Goal: Browse casually

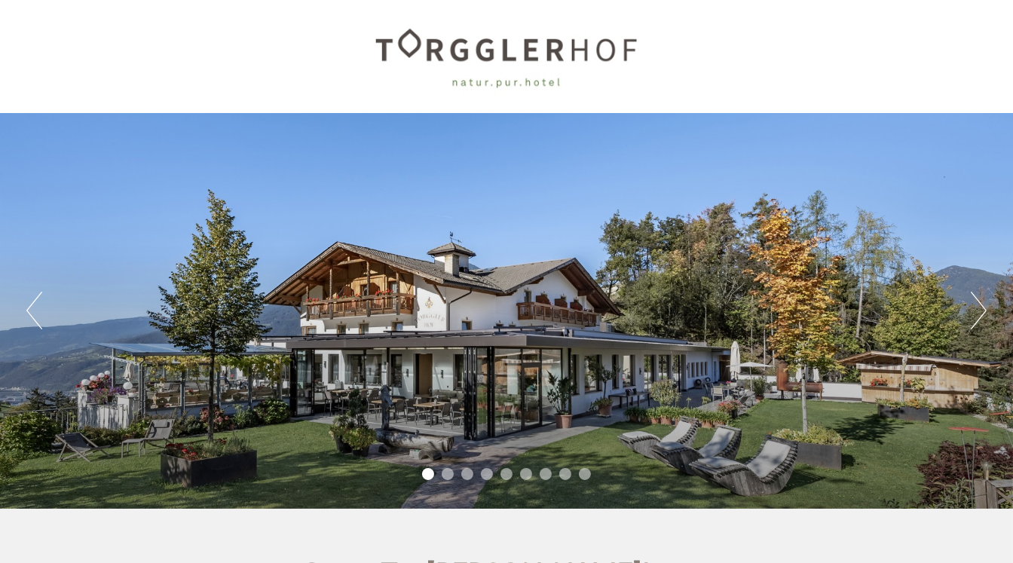
scroll to position [63, 0]
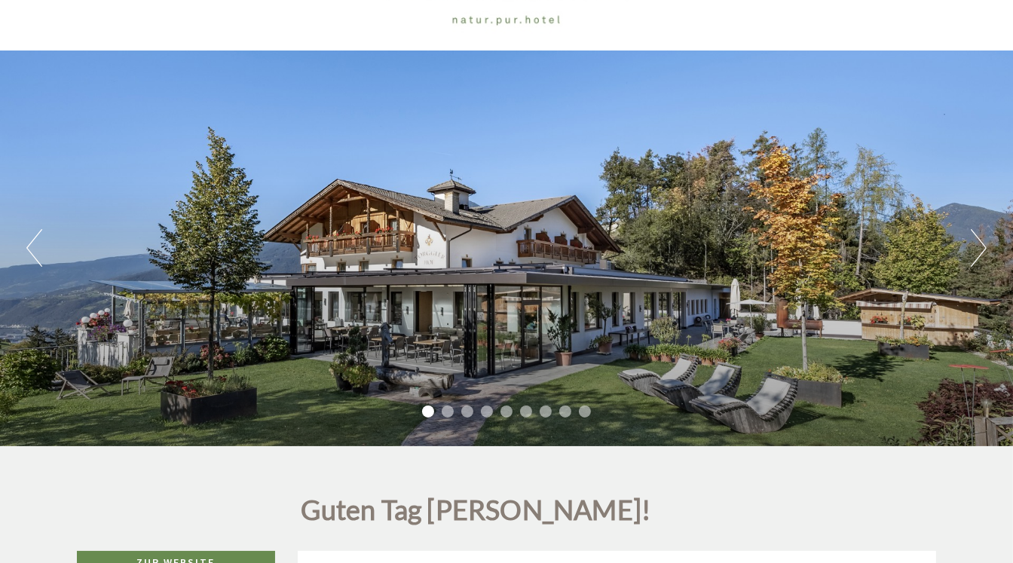
click at [984, 249] on button "Next" at bounding box center [979, 248] width 16 height 38
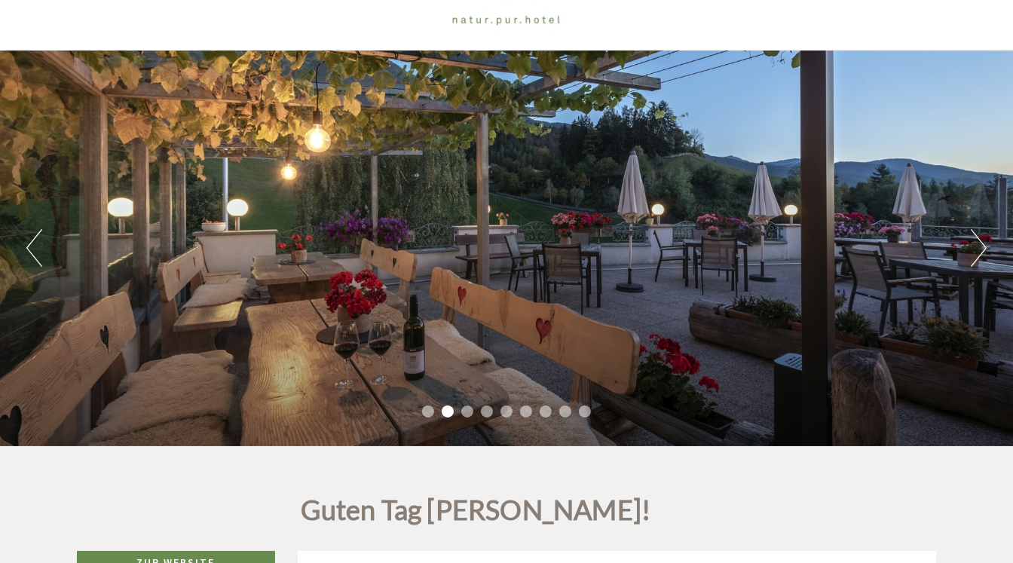
click at [985, 252] on button "Next" at bounding box center [979, 248] width 16 height 38
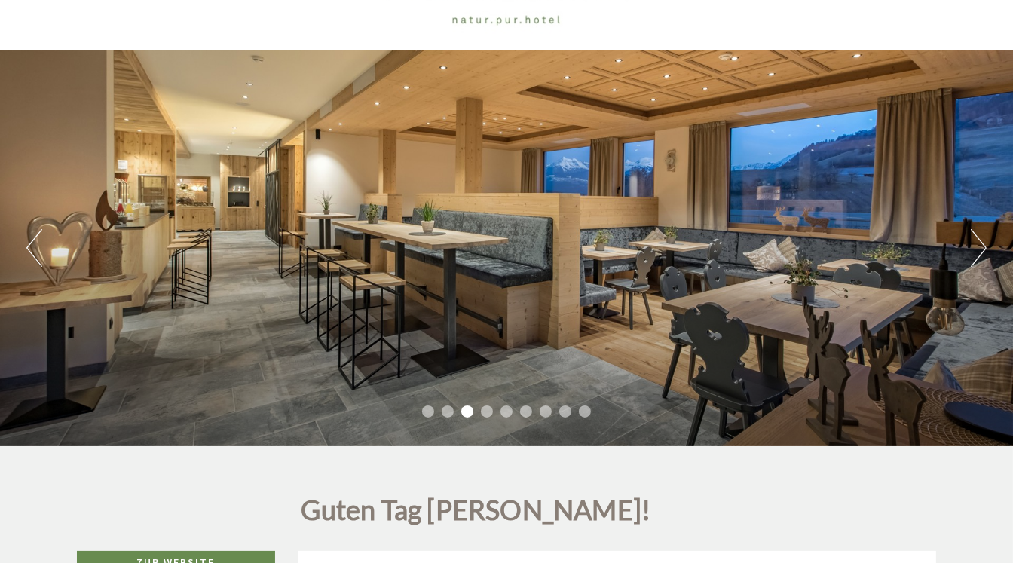
click at [981, 256] on button "Next" at bounding box center [979, 248] width 16 height 38
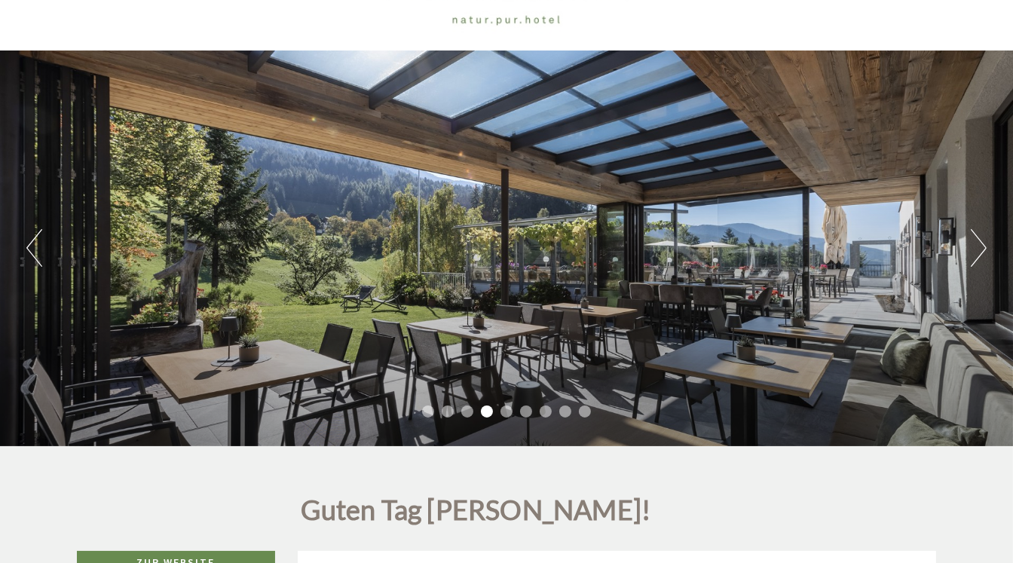
click at [980, 257] on button "Next" at bounding box center [979, 248] width 16 height 38
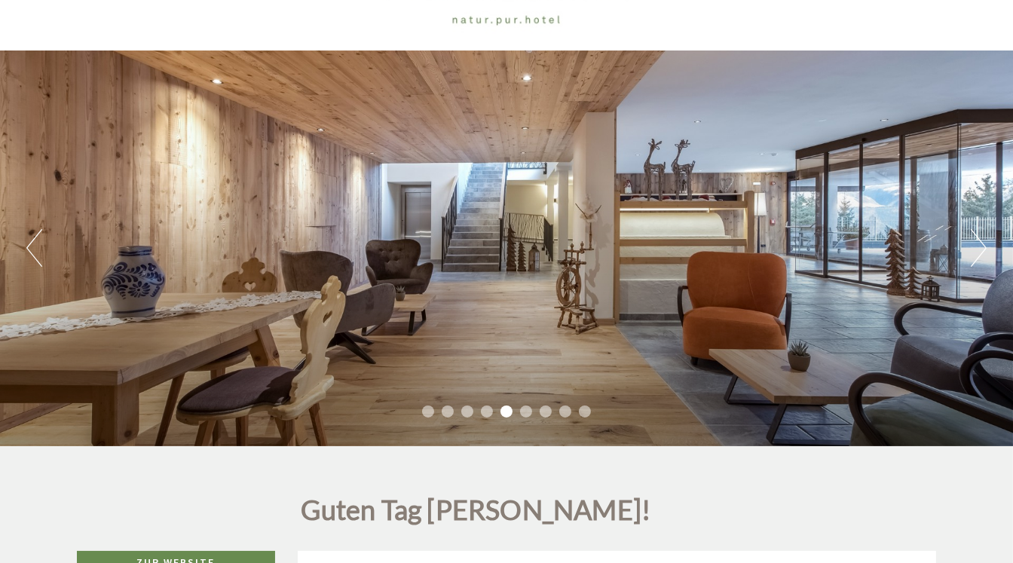
click at [980, 257] on button "Next" at bounding box center [979, 248] width 16 height 38
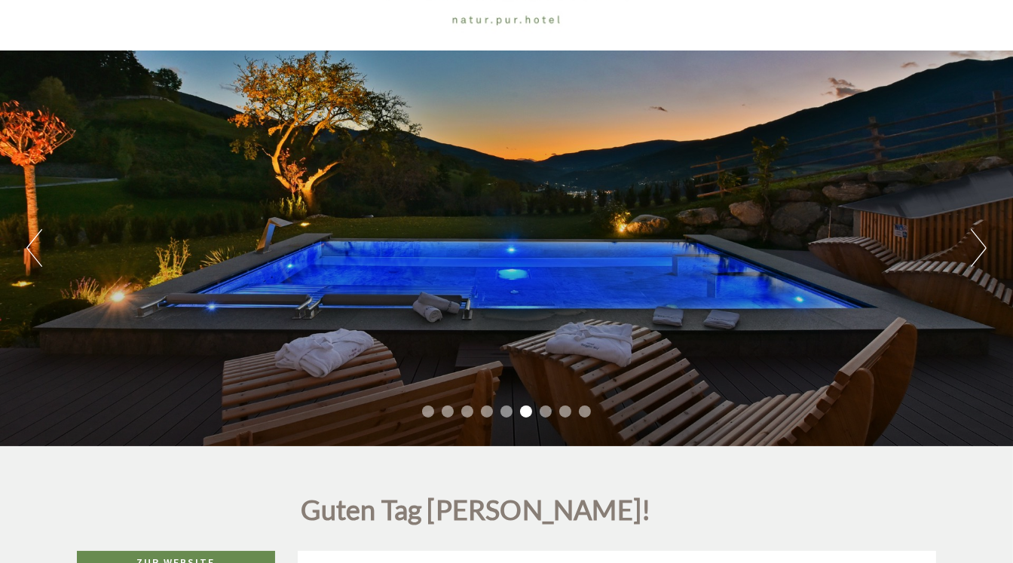
click at [980, 257] on button "Next" at bounding box center [979, 248] width 16 height 38
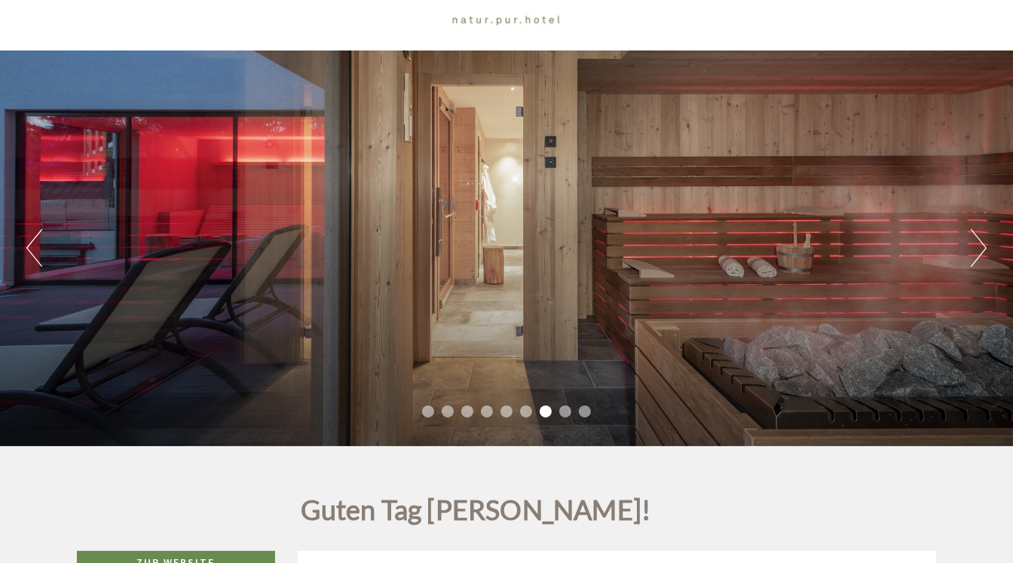
click at [980, 257] on button "Next" at bounding box center [979, 248] width 16 height 38
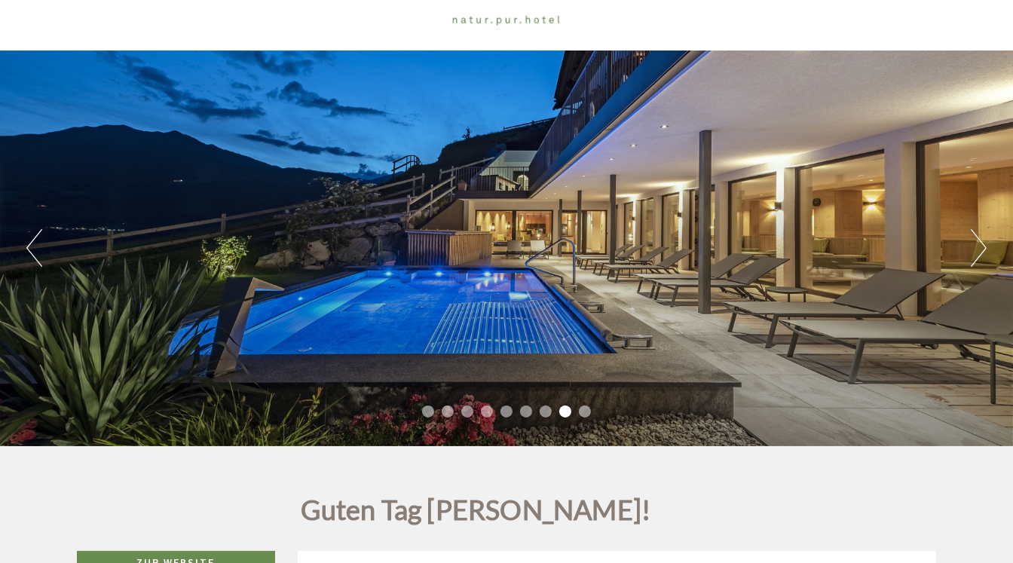
click at [979, 256] on button "Next" at bounding box center [979, 248] width 16 height 38
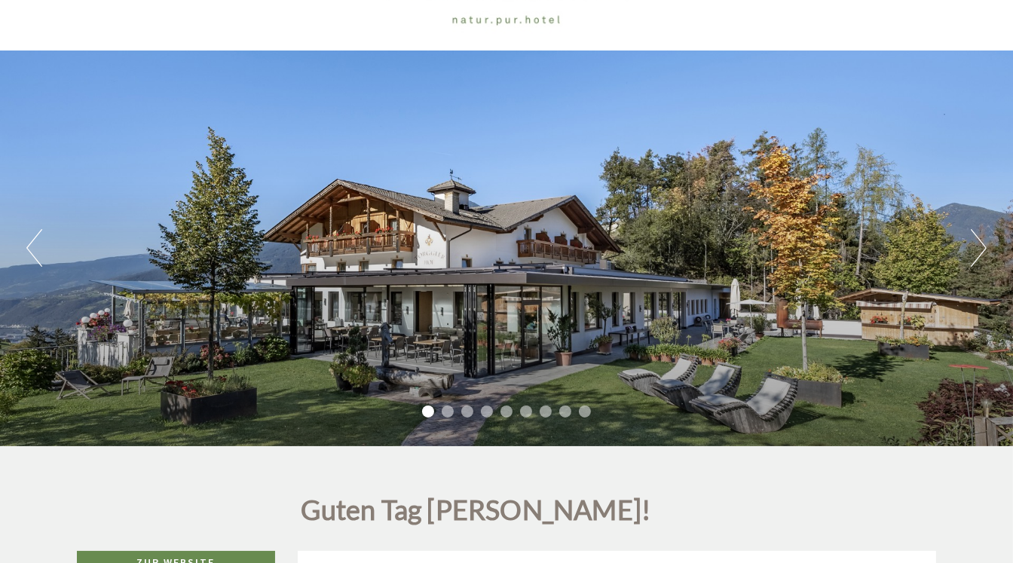
click at [29, 252] on button "Previous" at bounding box center [34, 248] width 16 height 38
click at [29, 245] on button "Previous" at bounding box center [34, 248] width 16 height 38
click at [29, 249] on button "Previous" at bounding box center [34, 248] width 16 height 38
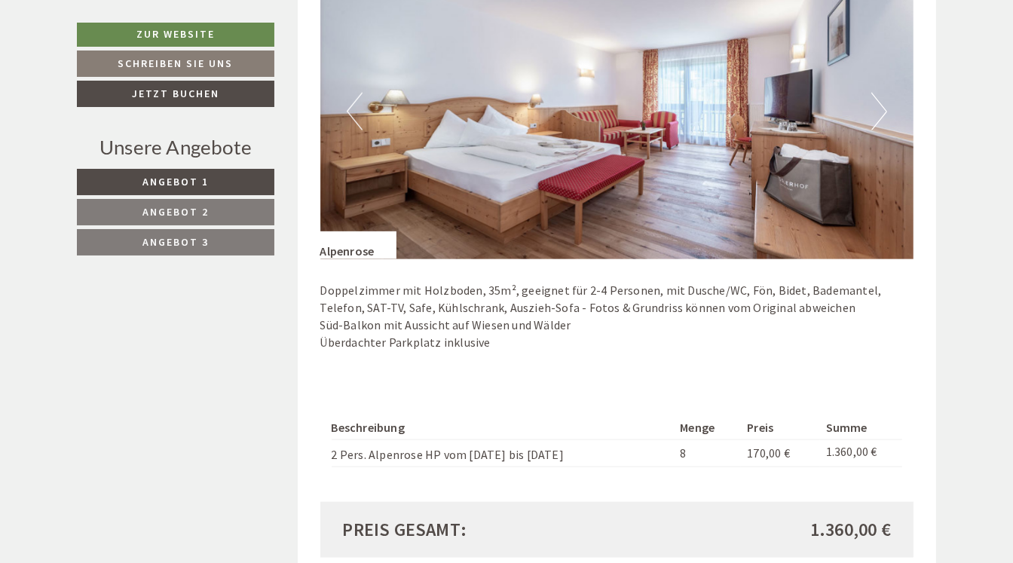
scroll to position [2009, 0]
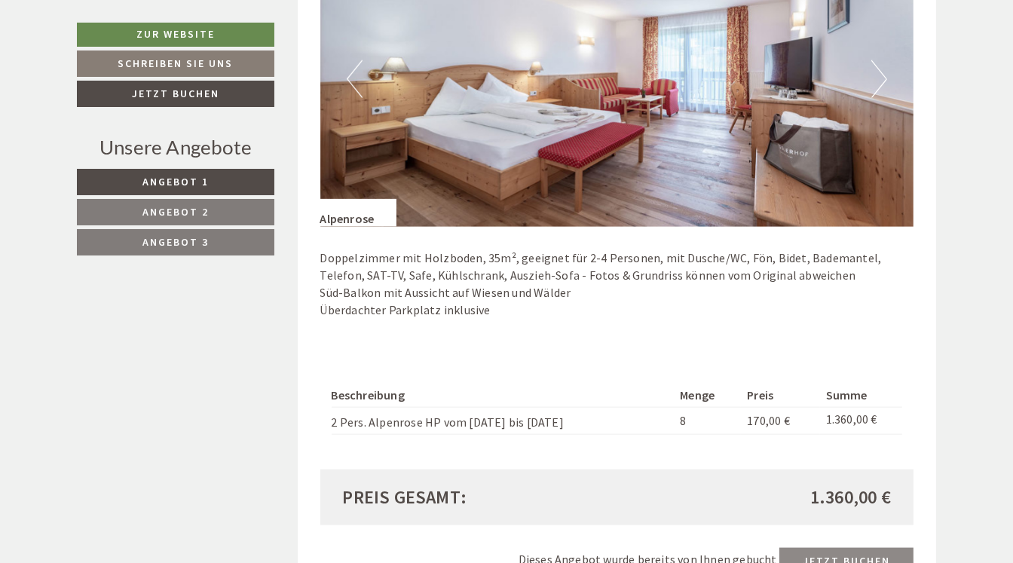
click at [885, 75] on button "Next" at bounding box center [879, 79] width 16 height 38
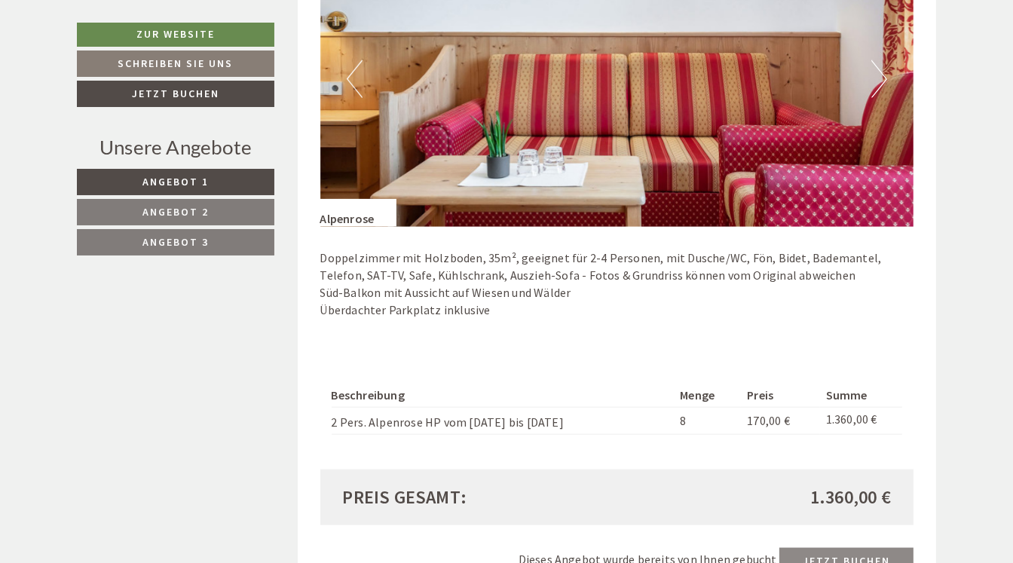
click at [880, 77] on button "Next" at bounding box center [879, 79] width 16 height 38
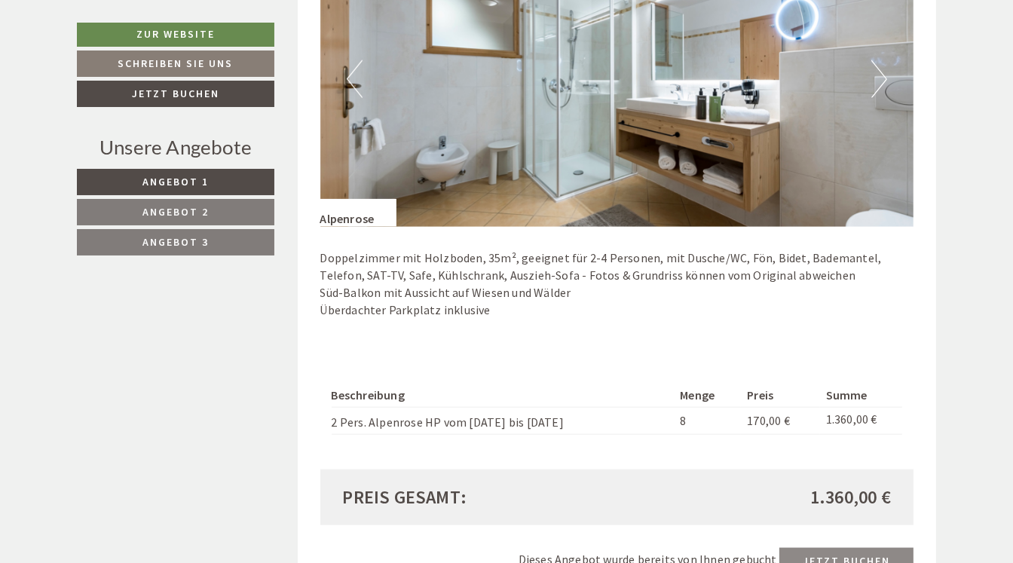
click at [880, 77] on button "Next" at bounding box center [879, 79] width 16 height 38
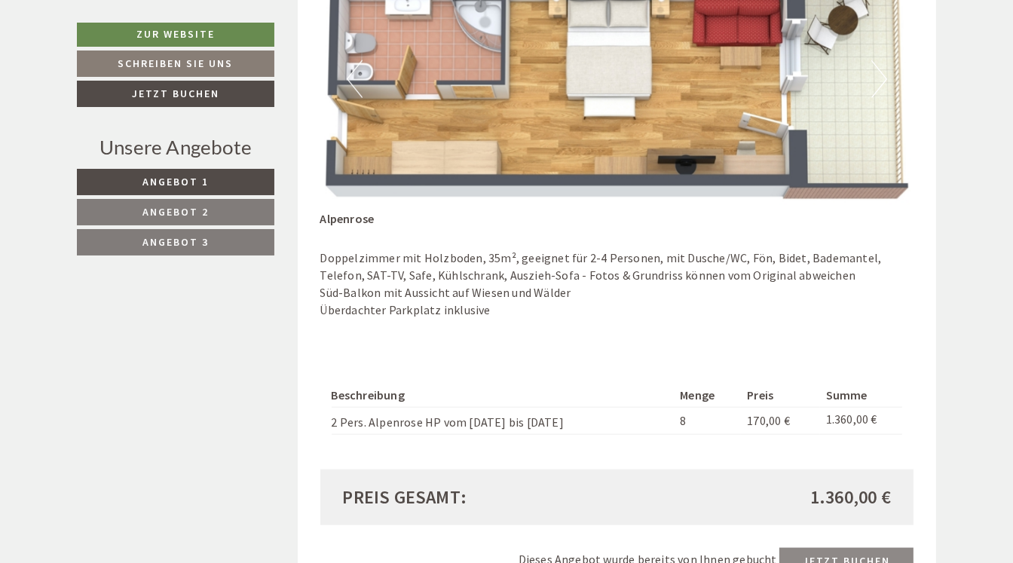
scroll to position [1947, 0]
